Goal: Task Accomplishment & Management: Complete application form

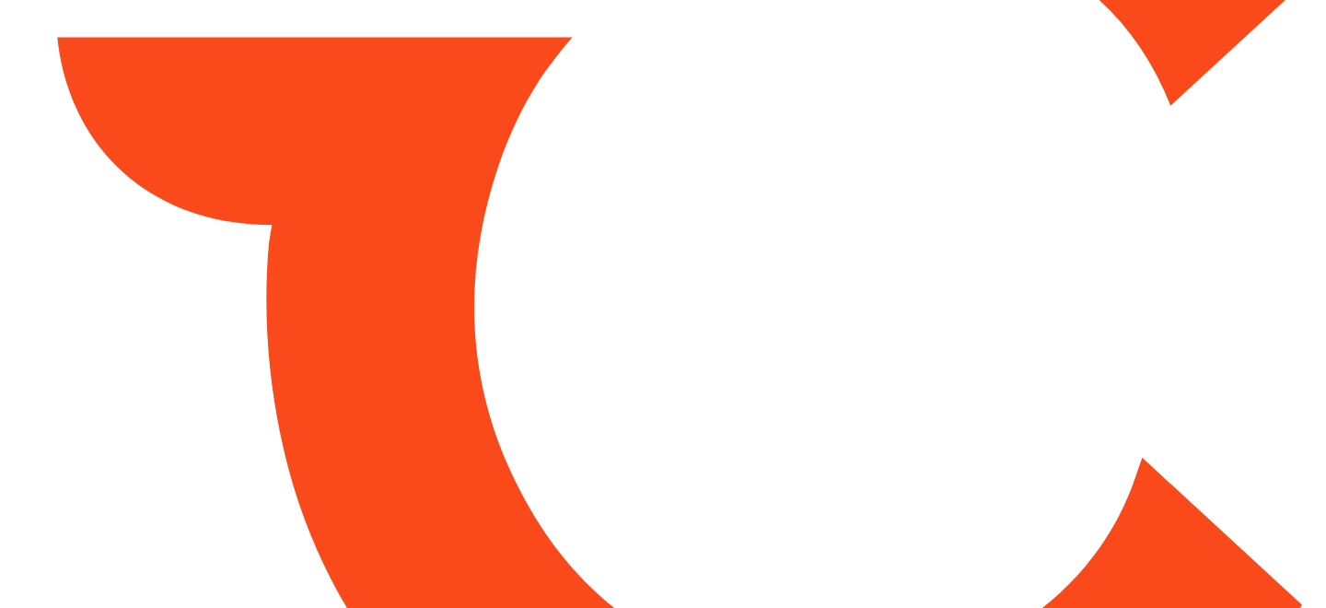
type input "*******"
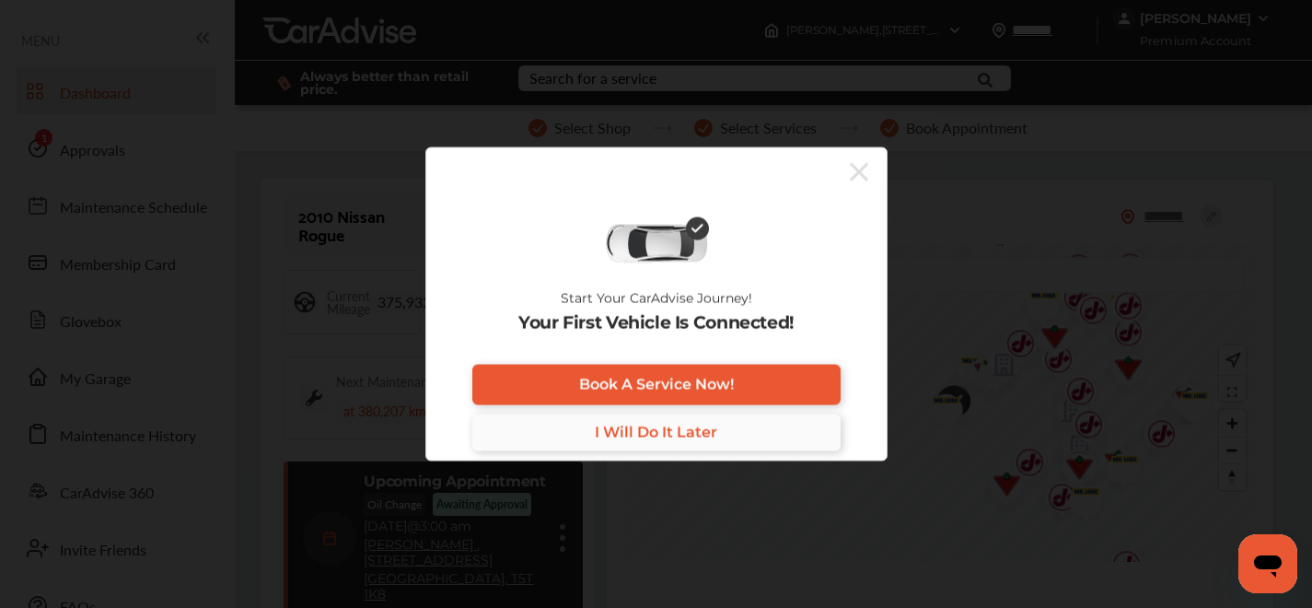
click at [716, 430] on link "I Will Do It Later" at bounding box center [656, 431] width 368 height 37
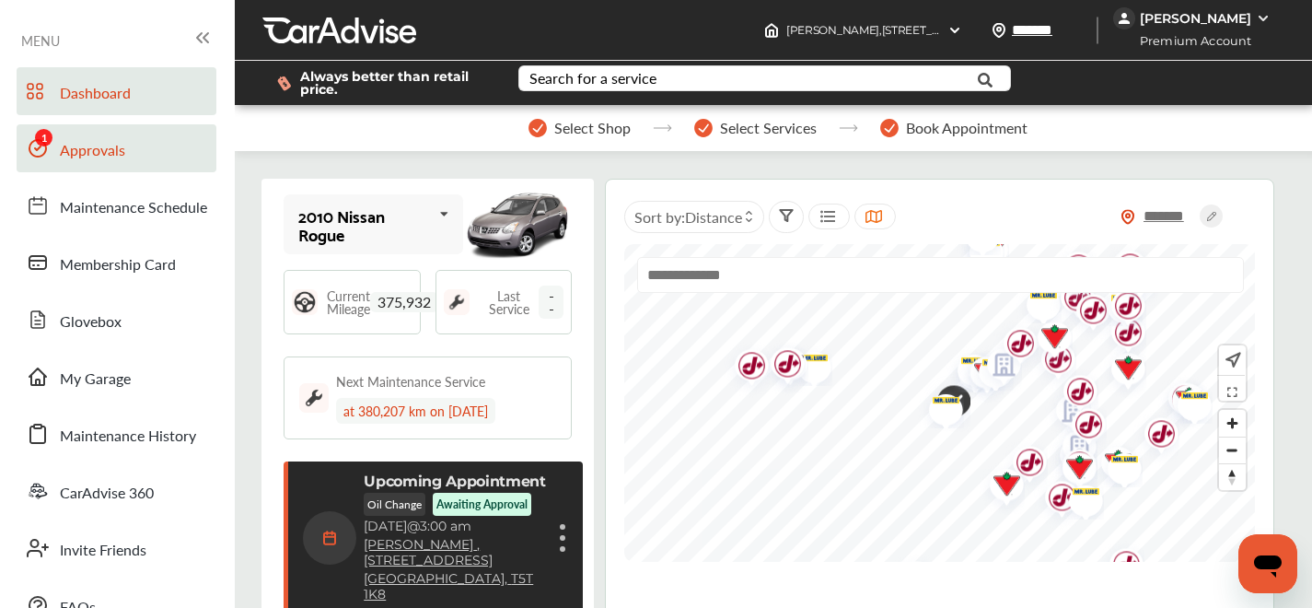
click at [133, 155] on link "Approvals" at bounding box center [117, 148] width 200 height 48
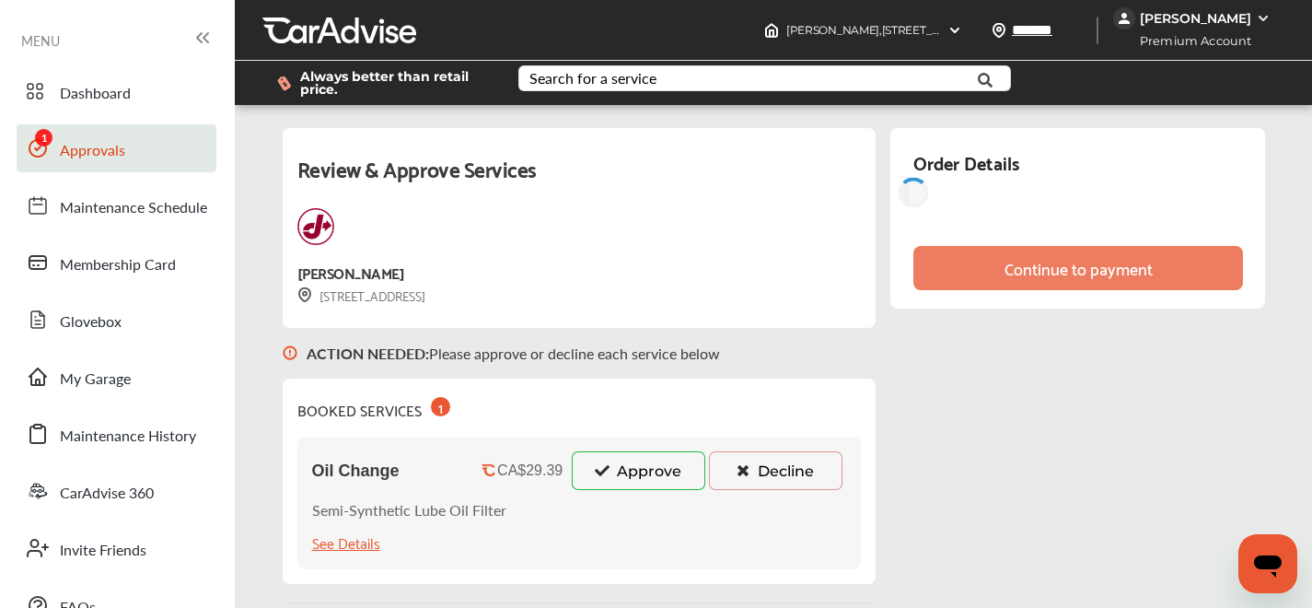
click at [593, 469] on icon at bounding box center [601, 469] width 17 height 13
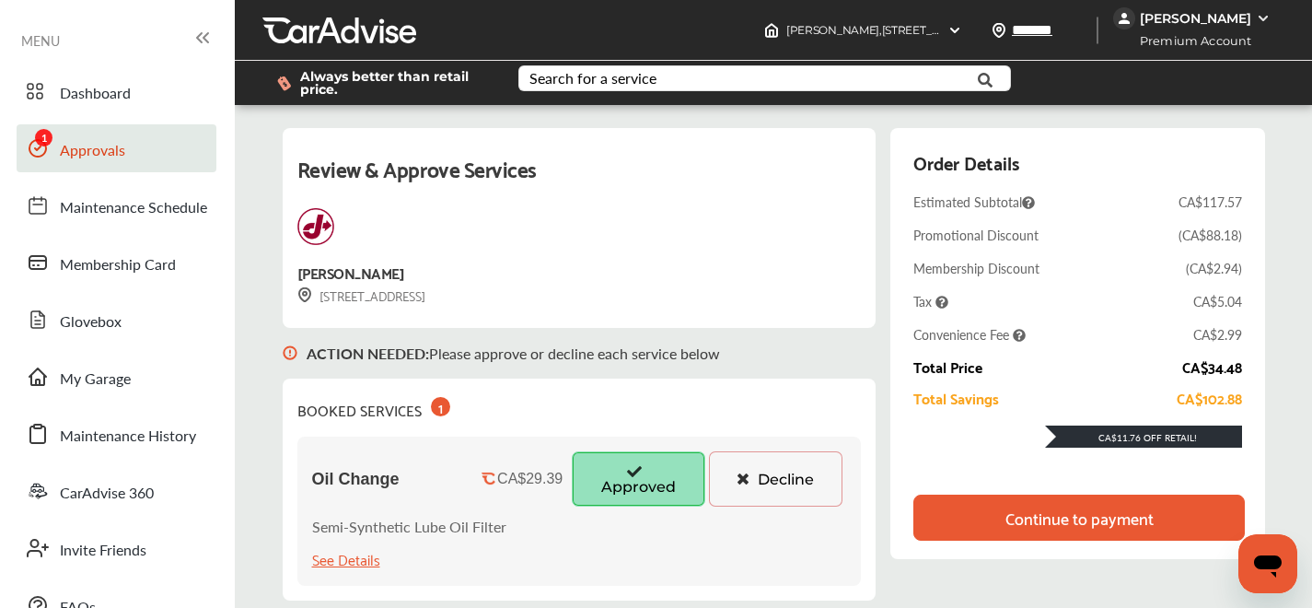
click at [1008, 508] on div "Continue to payment" at bounding box center [1079, 517] width 148 height 18
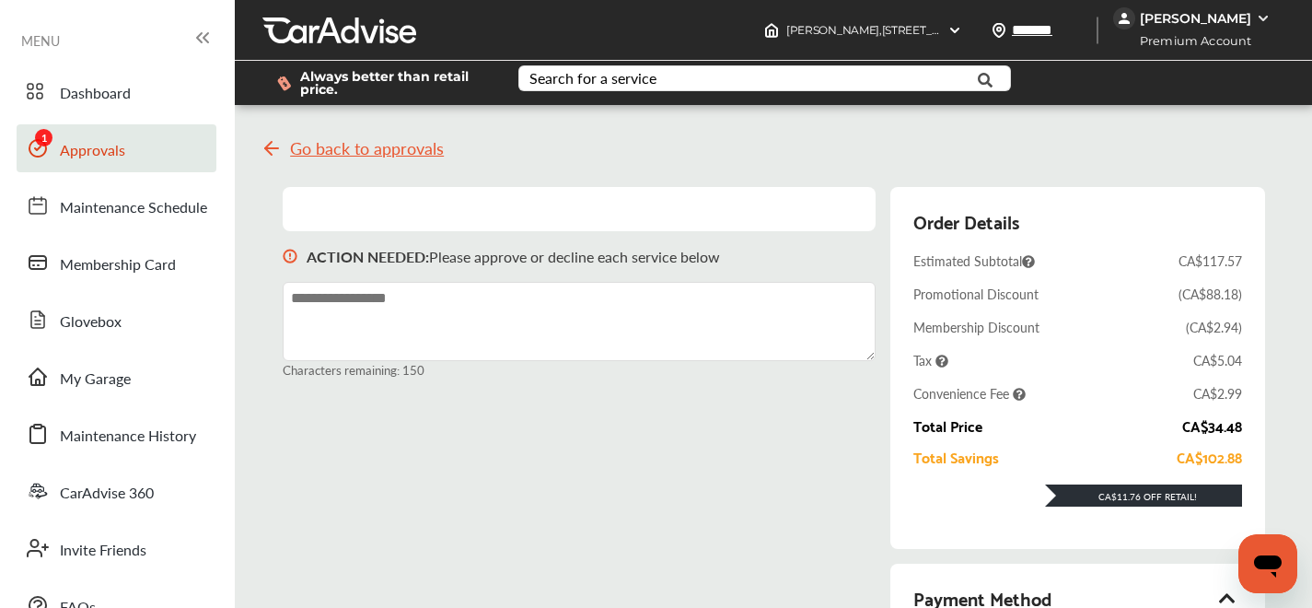
scroll to position [375, 0]
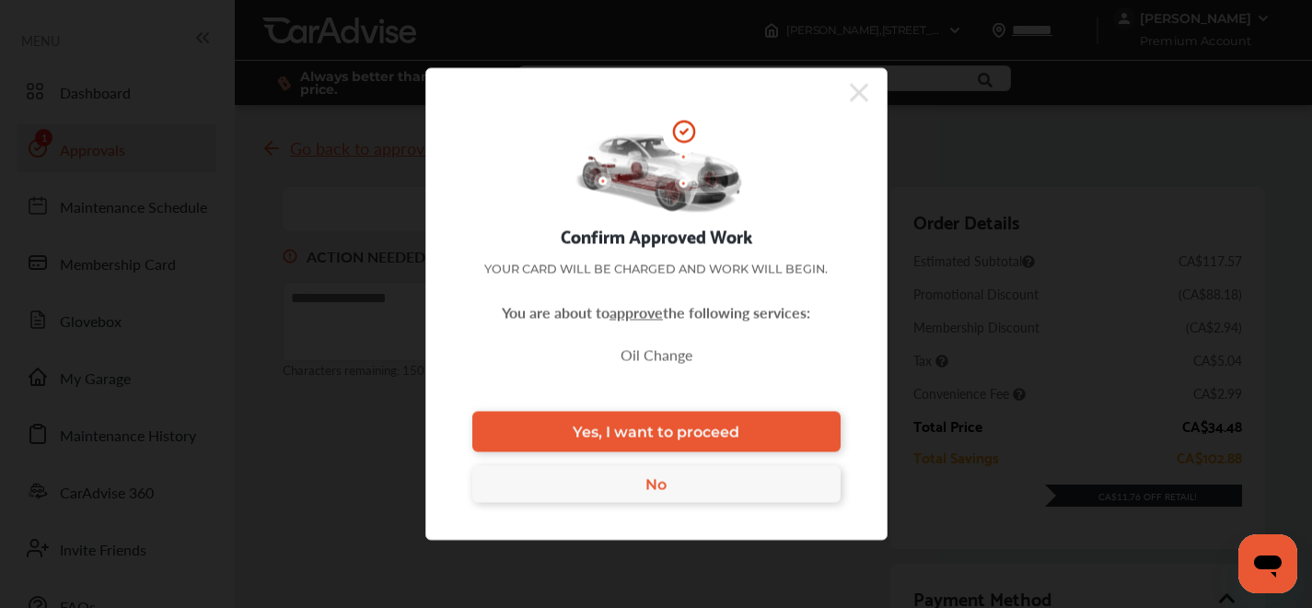
click at [685, 423] on span "Yes, I want to proceed" at bounding box center [656, 431] width 167 height 17
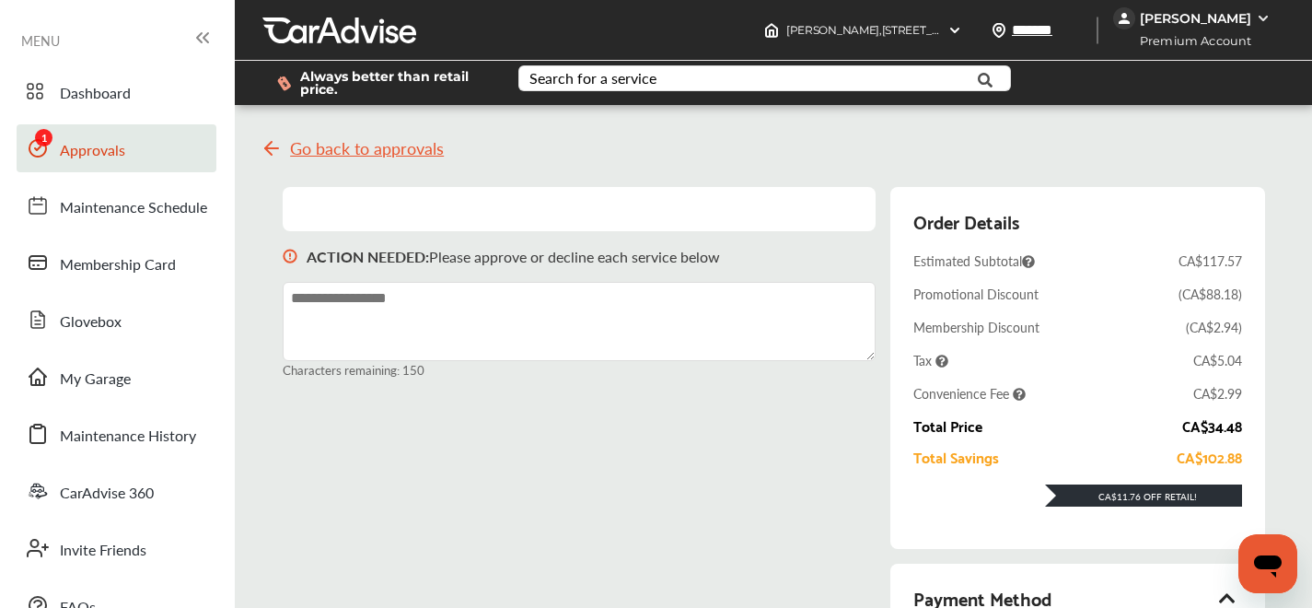
scroll to position [296, 0]
